Goal: Register for event/course

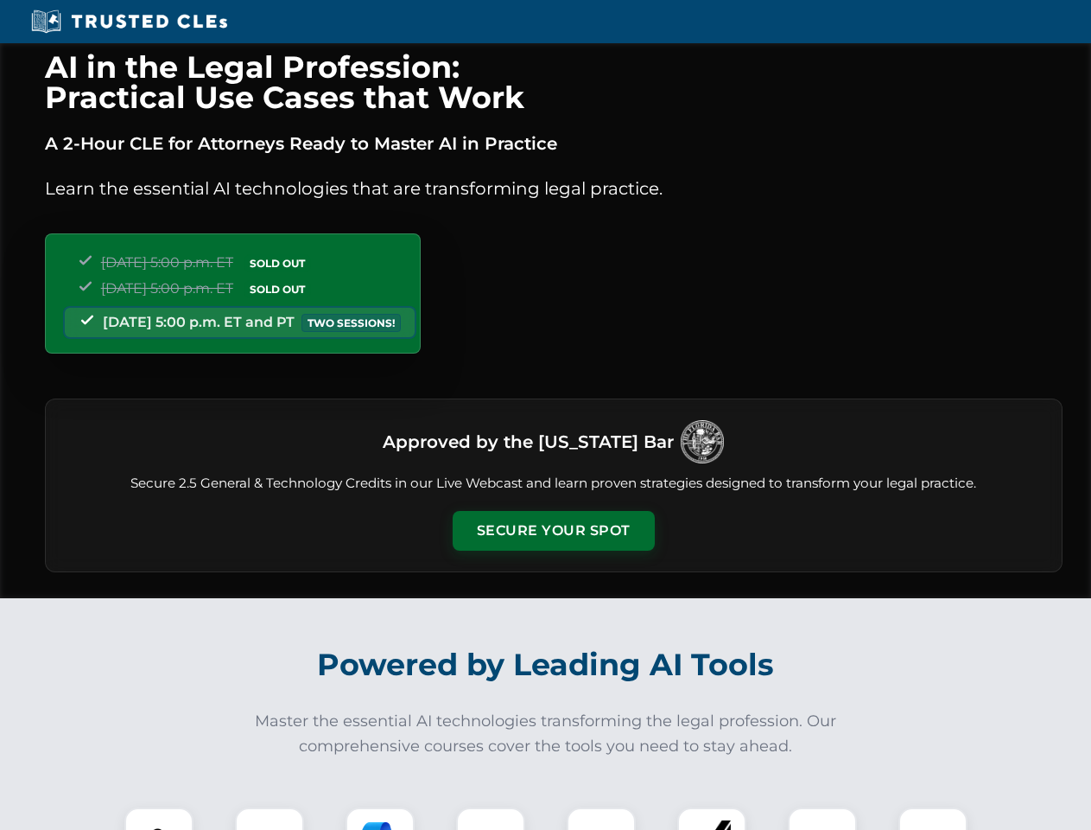
click at [553, 531] on button "Secure Your Spot" at bounding box center [554, 531] width 202 height 40
click at [159, 818] on img at bounding box center [159, 842] width 50 height 50
click at [270, 818] on div at bounding box center [269, 841] width 69 height 69
